Goal: Communication & Community: Answer question/provide support

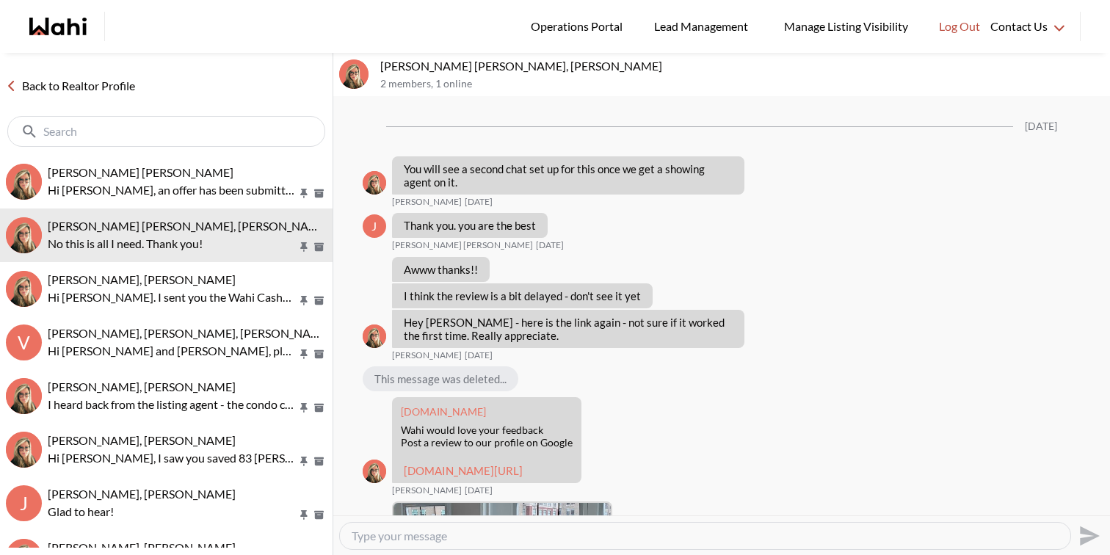
scroll to position [1538, 0]
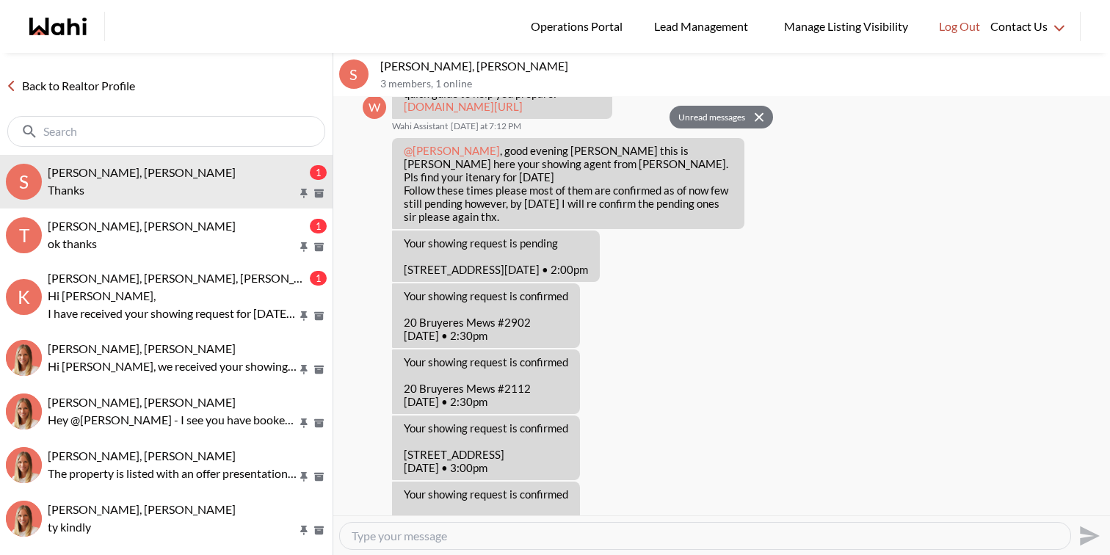
scroll to position [584, 0]
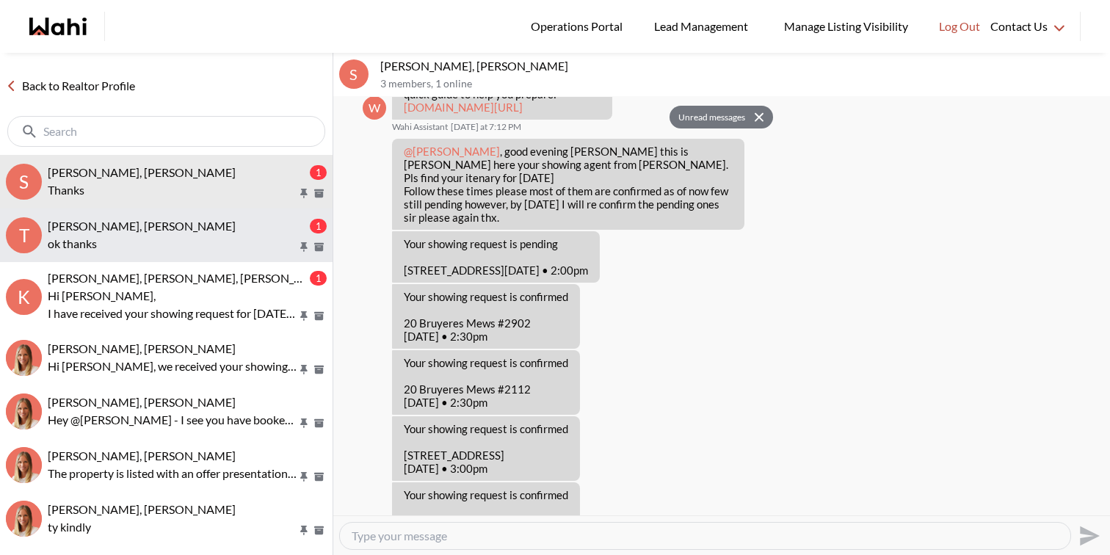
click at [202, 226] on span "TIGRAN ARUSTAMYAN, Paul, Michelle" at bounding box center [142, 226] width 188 height 14
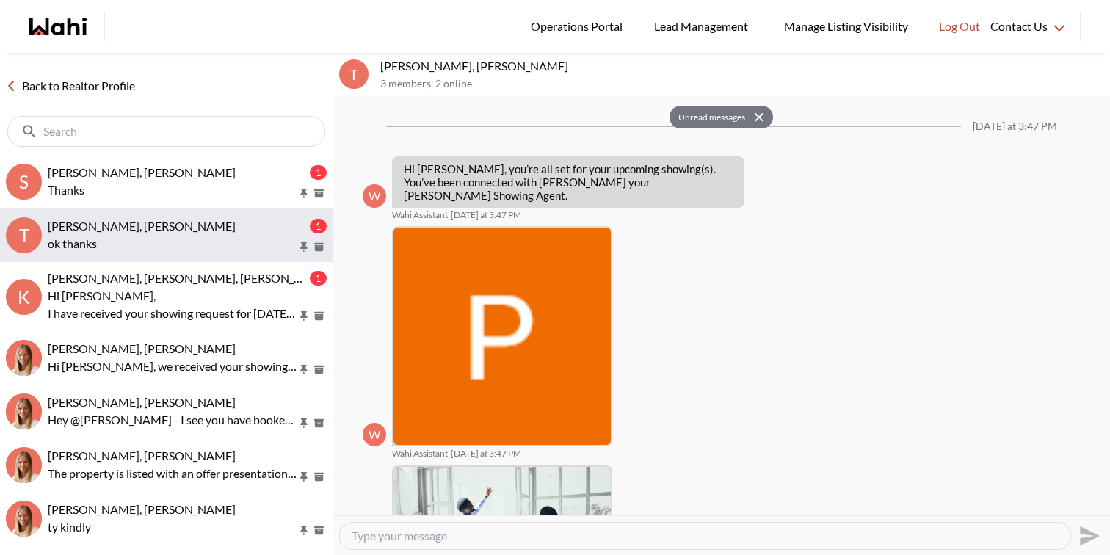
scroll to position [1003, 0]
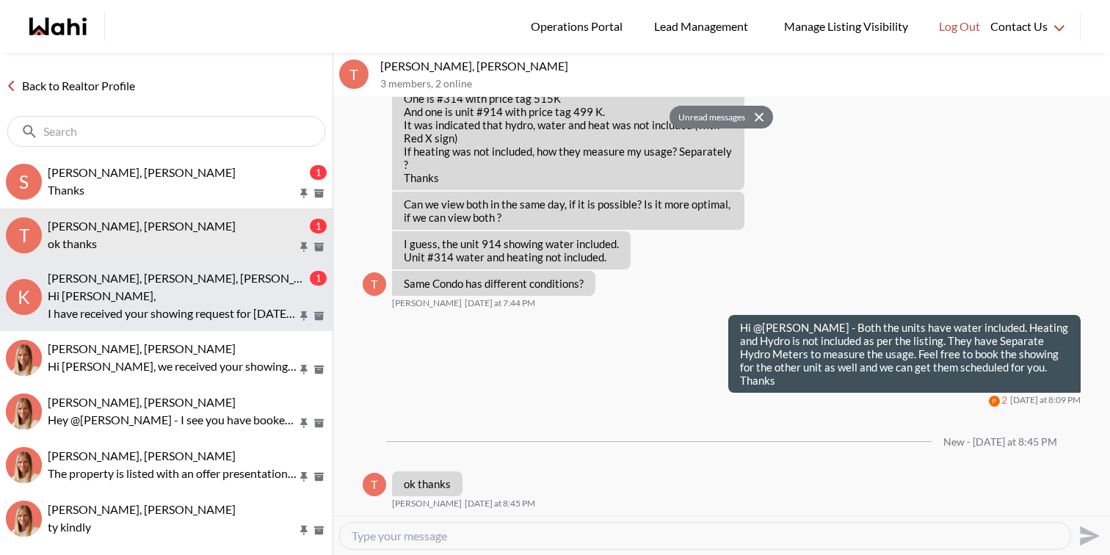
click at [225, 291] on p "Hi [PERSON_NAME]," at bounding box center [173, 296] width 250 height 18
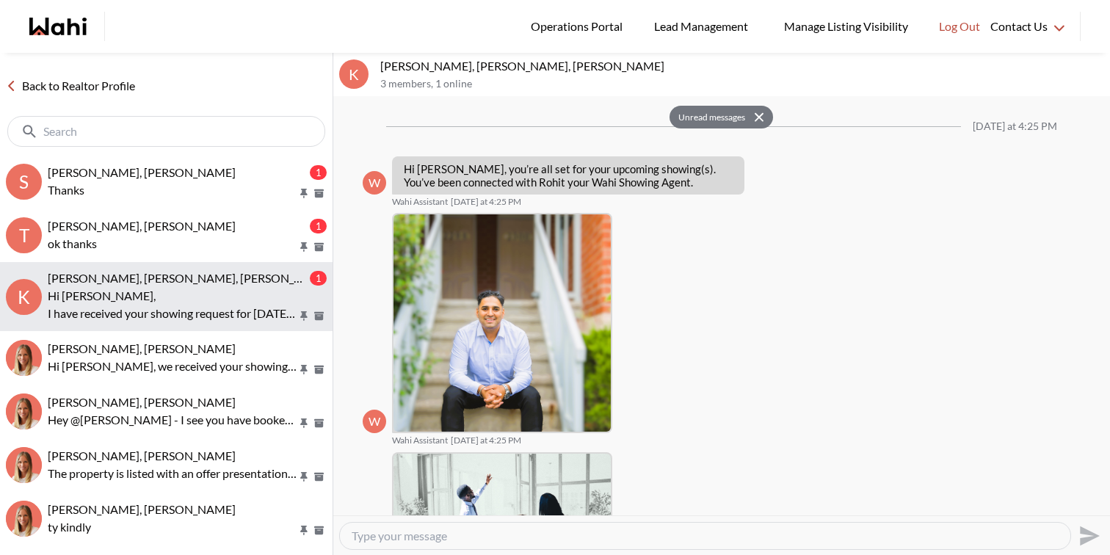
scroll to position [677, 0]
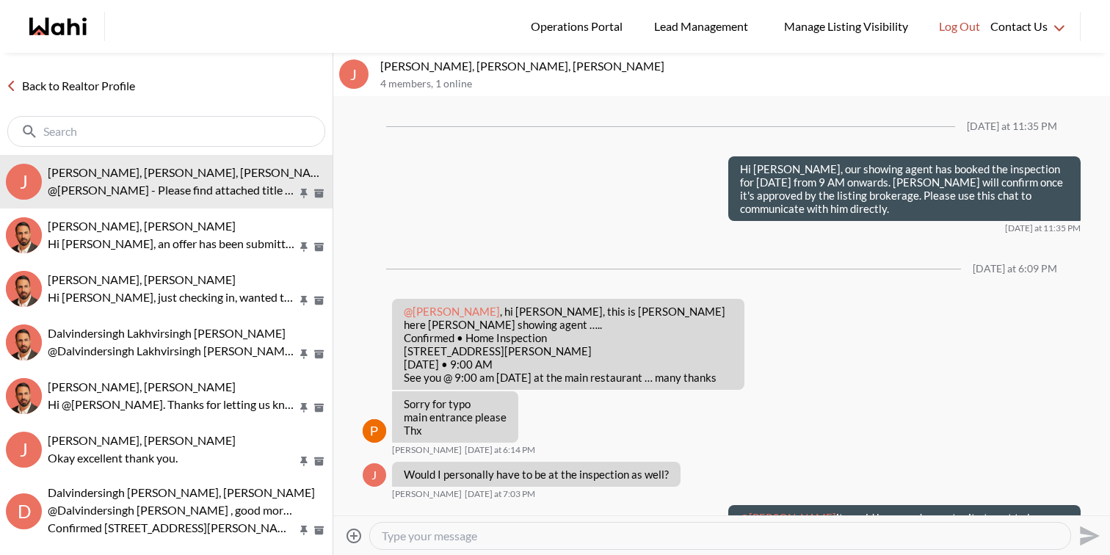
scroll to position [1322, 0]
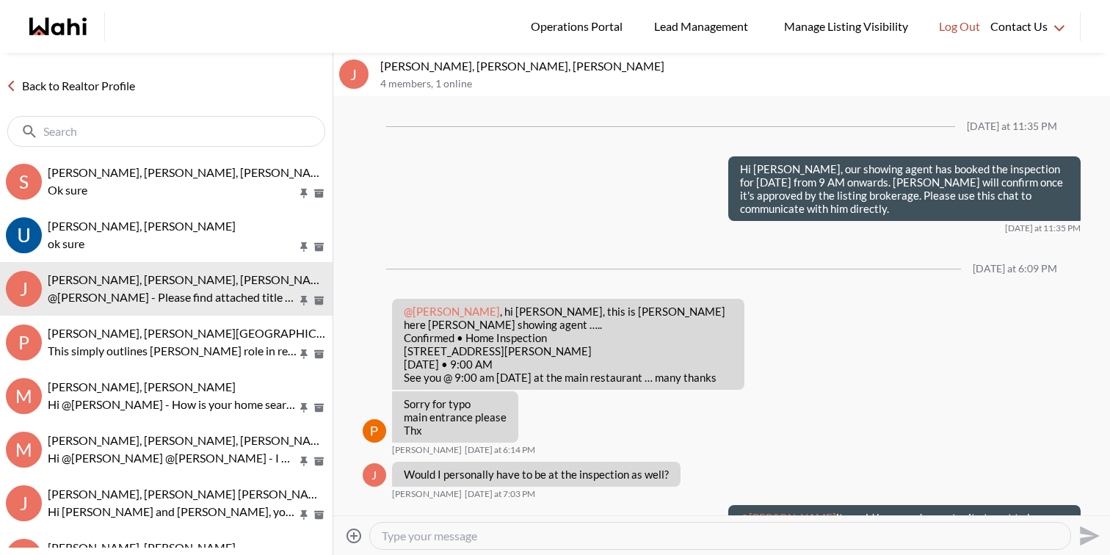
scroll to position [1322, 0]
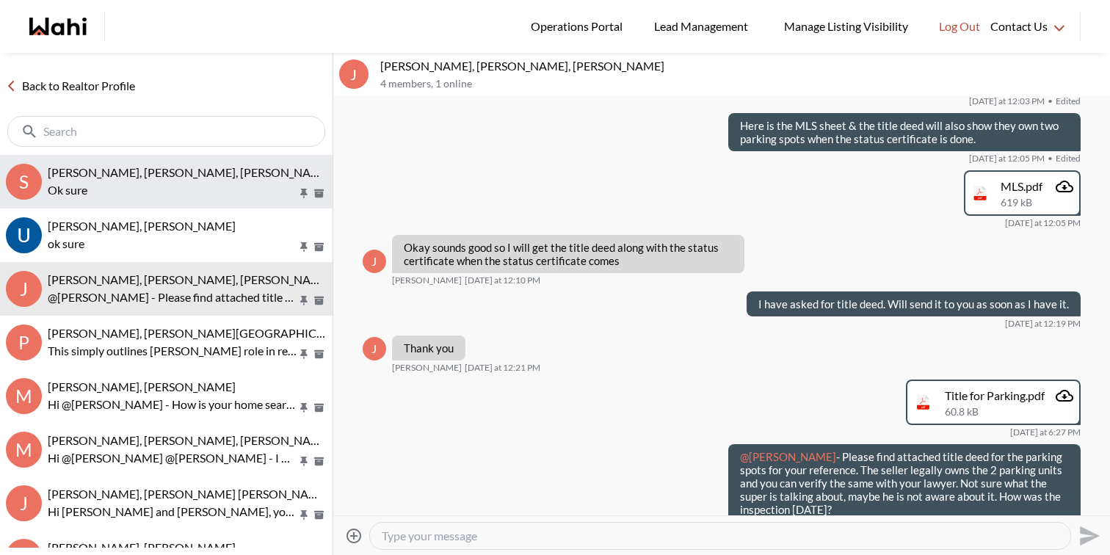
click at [137, 186] on p "Ok sure" at bounding box center [173, 190] width 250 height 18
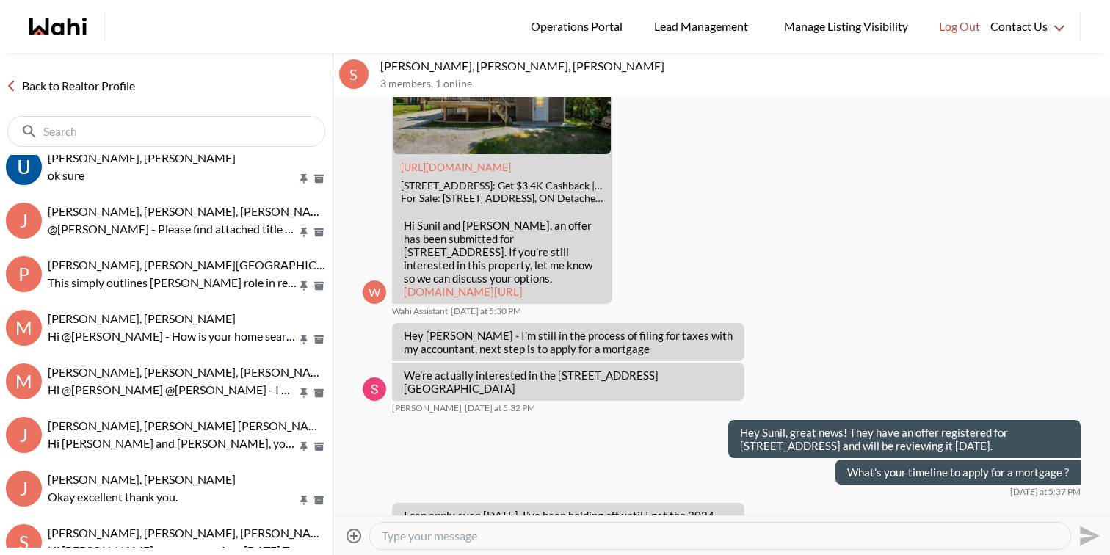
scroll to position [2525, 0]
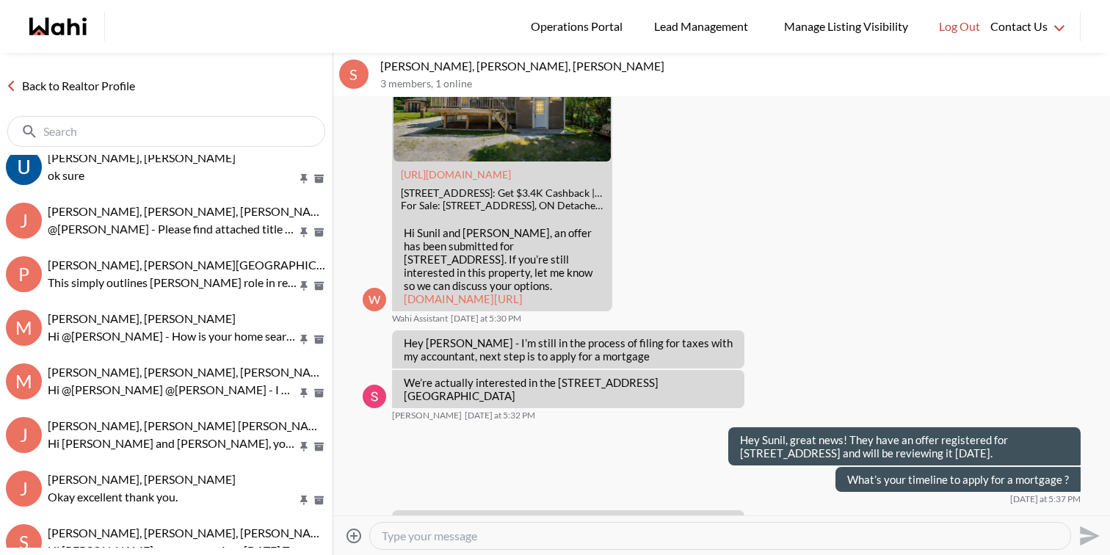
click at [482, 305] on link "[DOMAIN_NAME][URL]" at bounding box center [463, 298] width 119 height 13
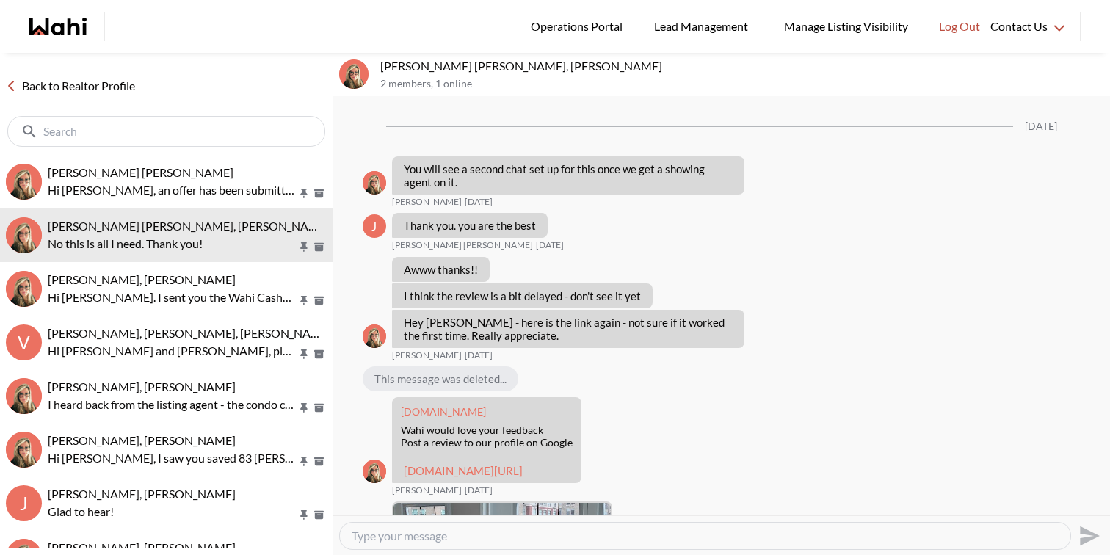
scroll to position [1538, 0]
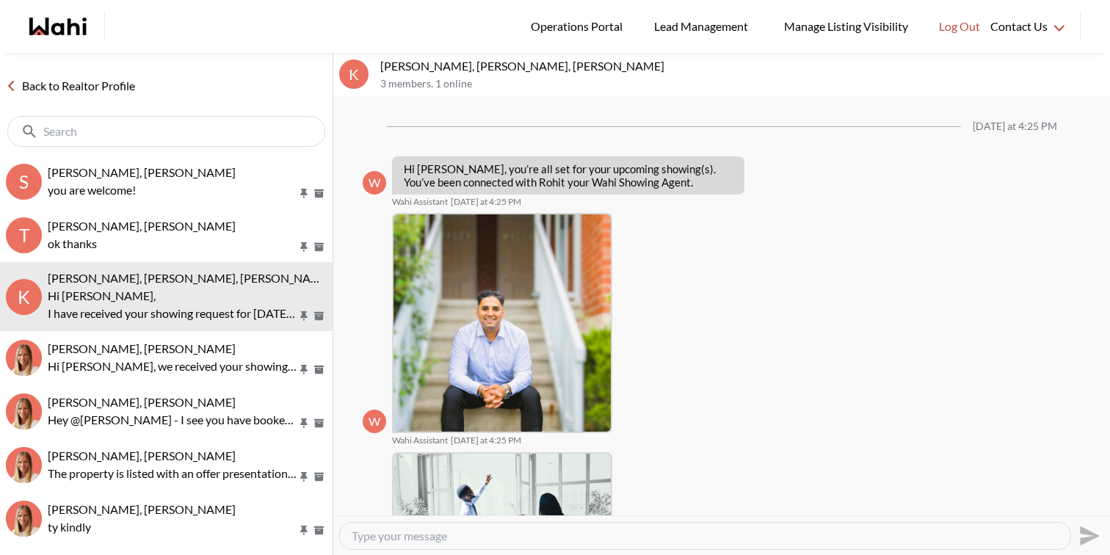
scroll to position [677, 0]
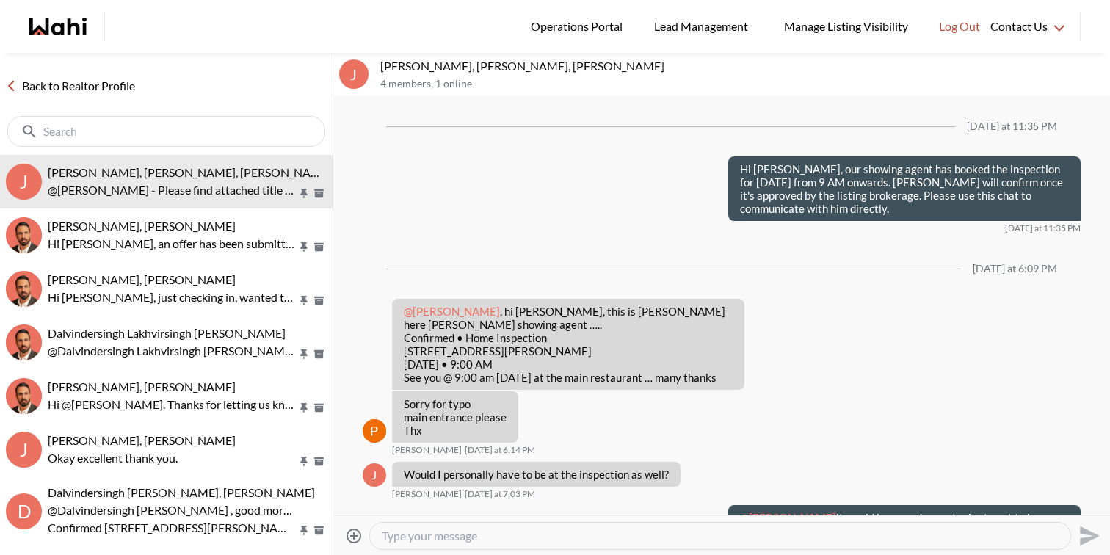
scroll to position [1322, 0]
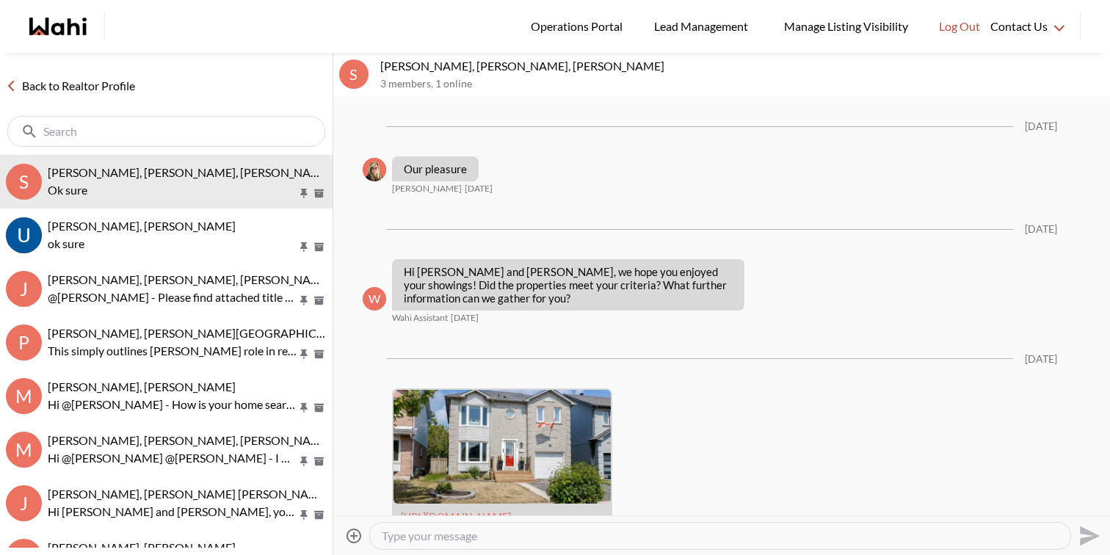
scroll to position [2968, 0]
